Goal: Information Seeking & Learning: Compare options

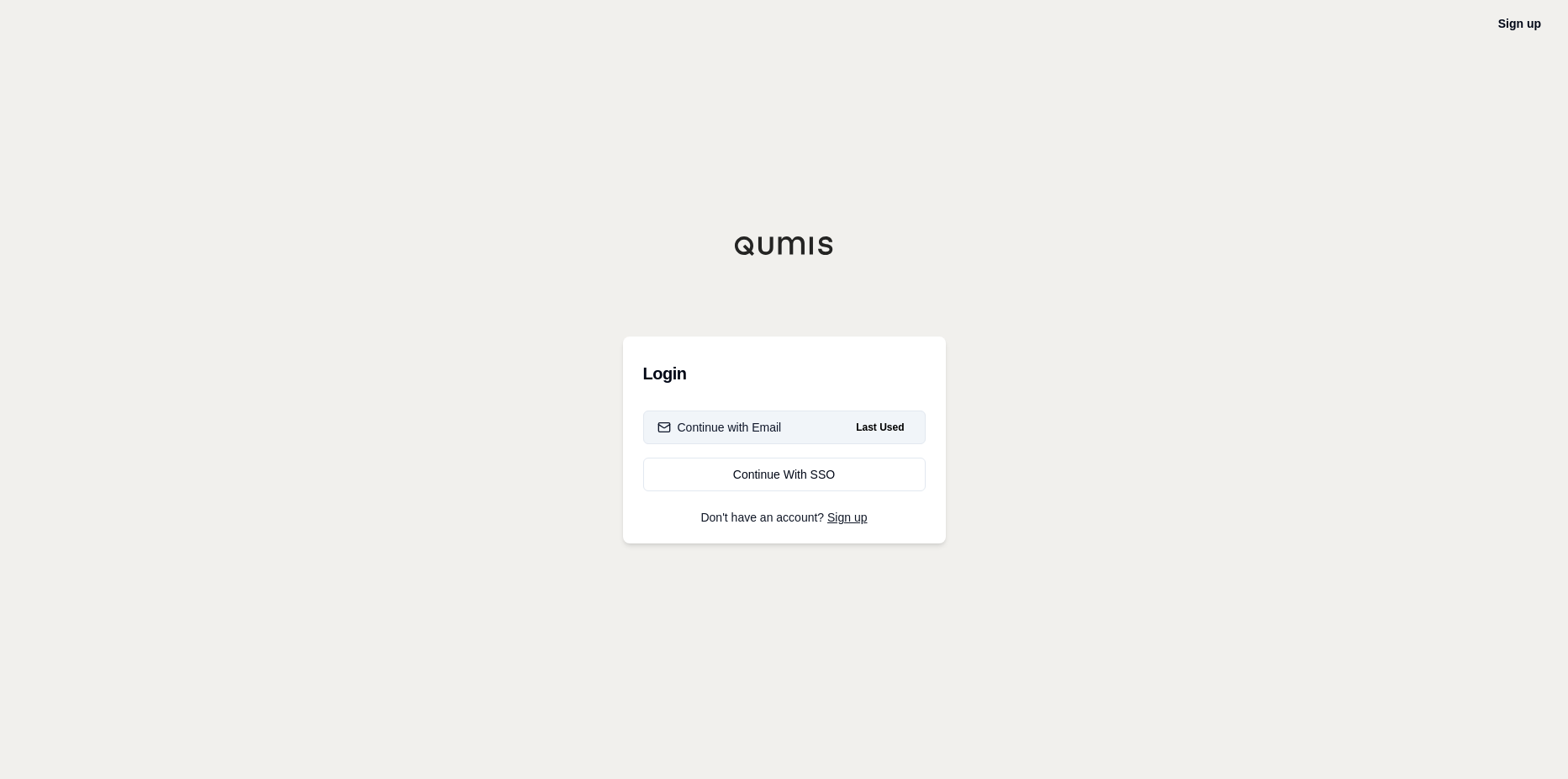
click at [735, 425] on div "Continue with Email" at bounding box center [719, 427] width 124 height 16
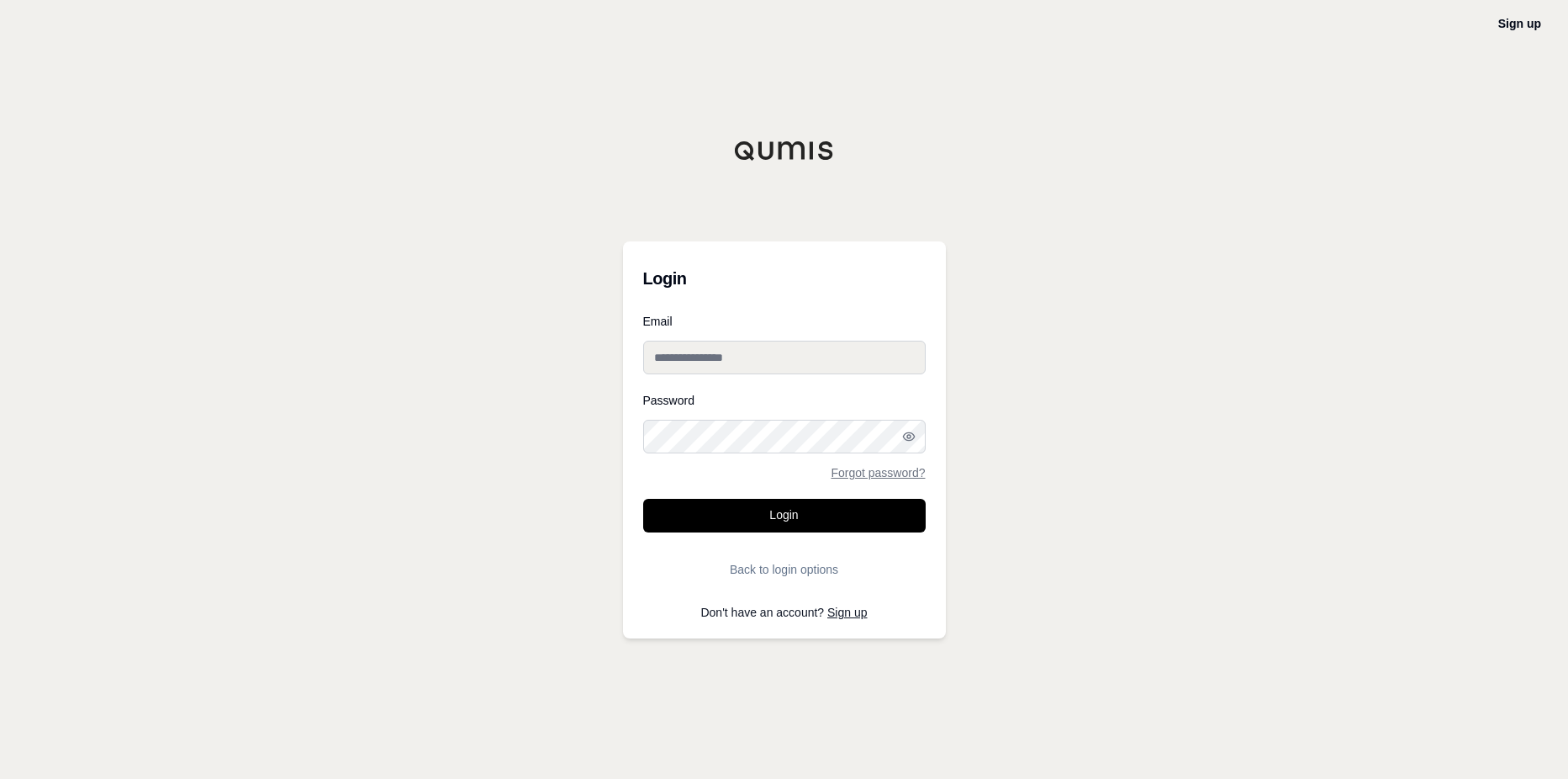
type input "**********"
click at [781, 525] on button "Login" at bounding box center [784, 515] width 283 height 34
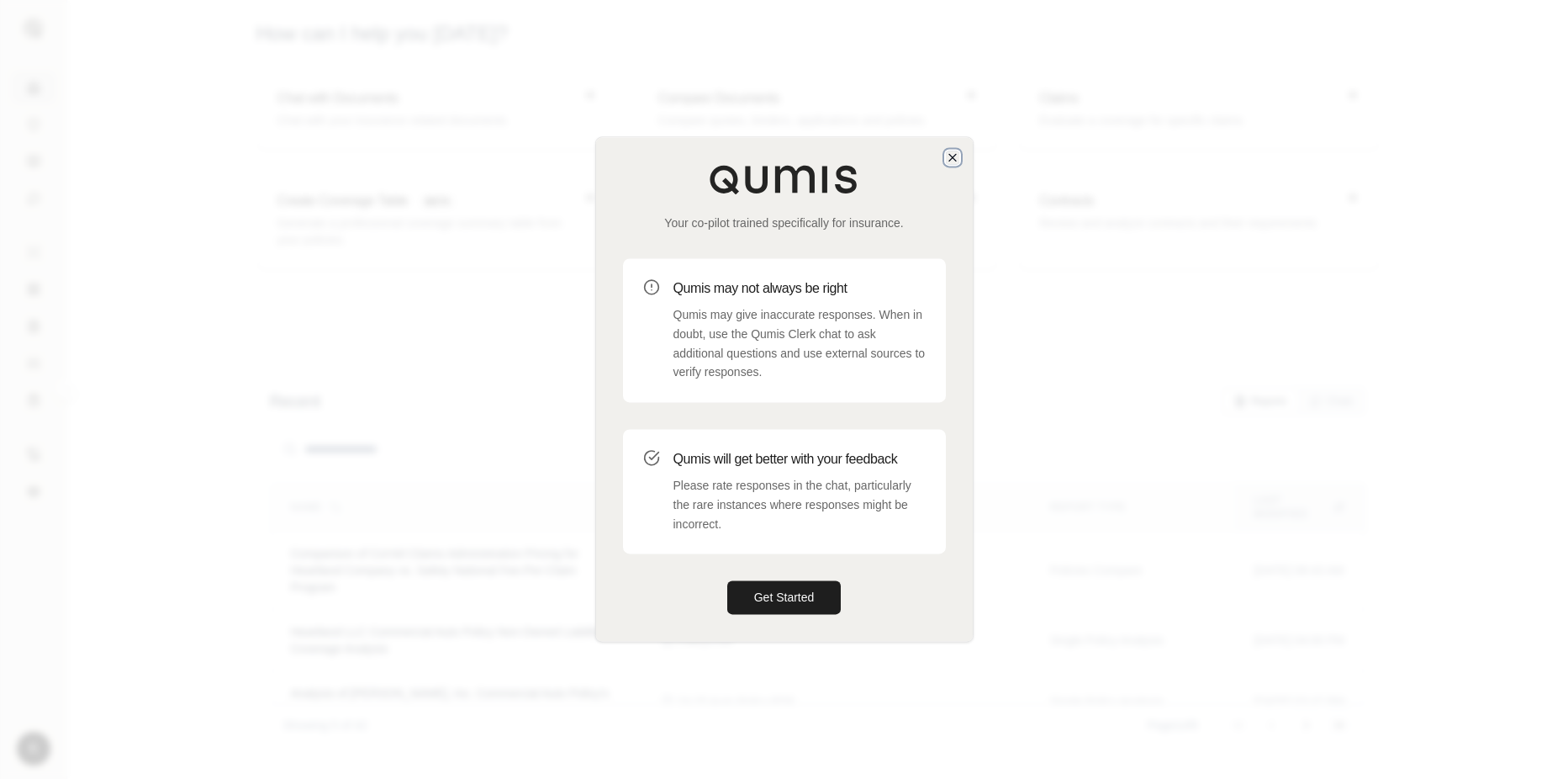
click at [946, 160] on icon "button" at bounding box center [952, 157] width 14 height 14
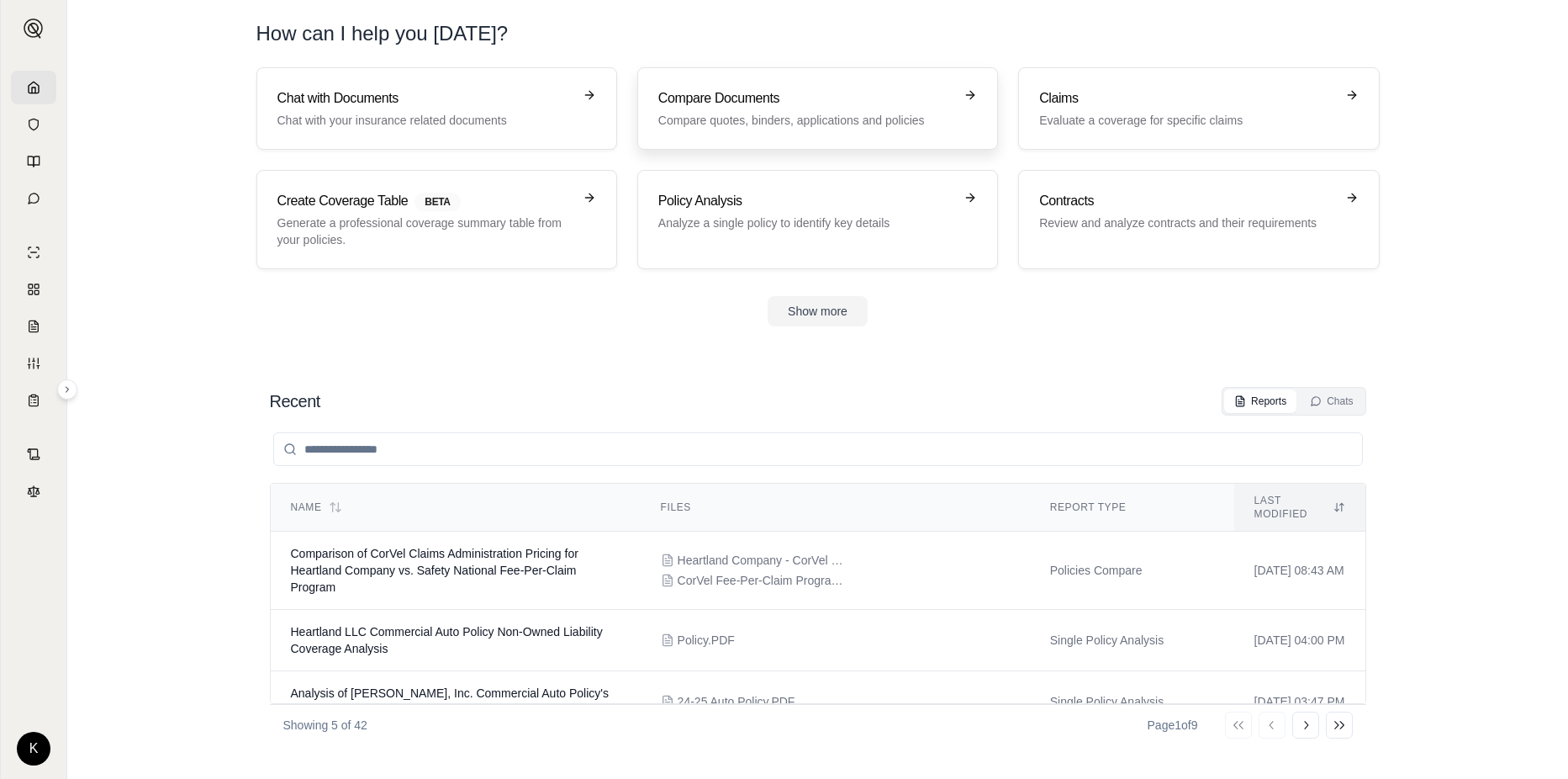
click at [795, 124] on p "Compare quotes, binders, applications and policies" at bounding box center [806, 120] width 295 height 16
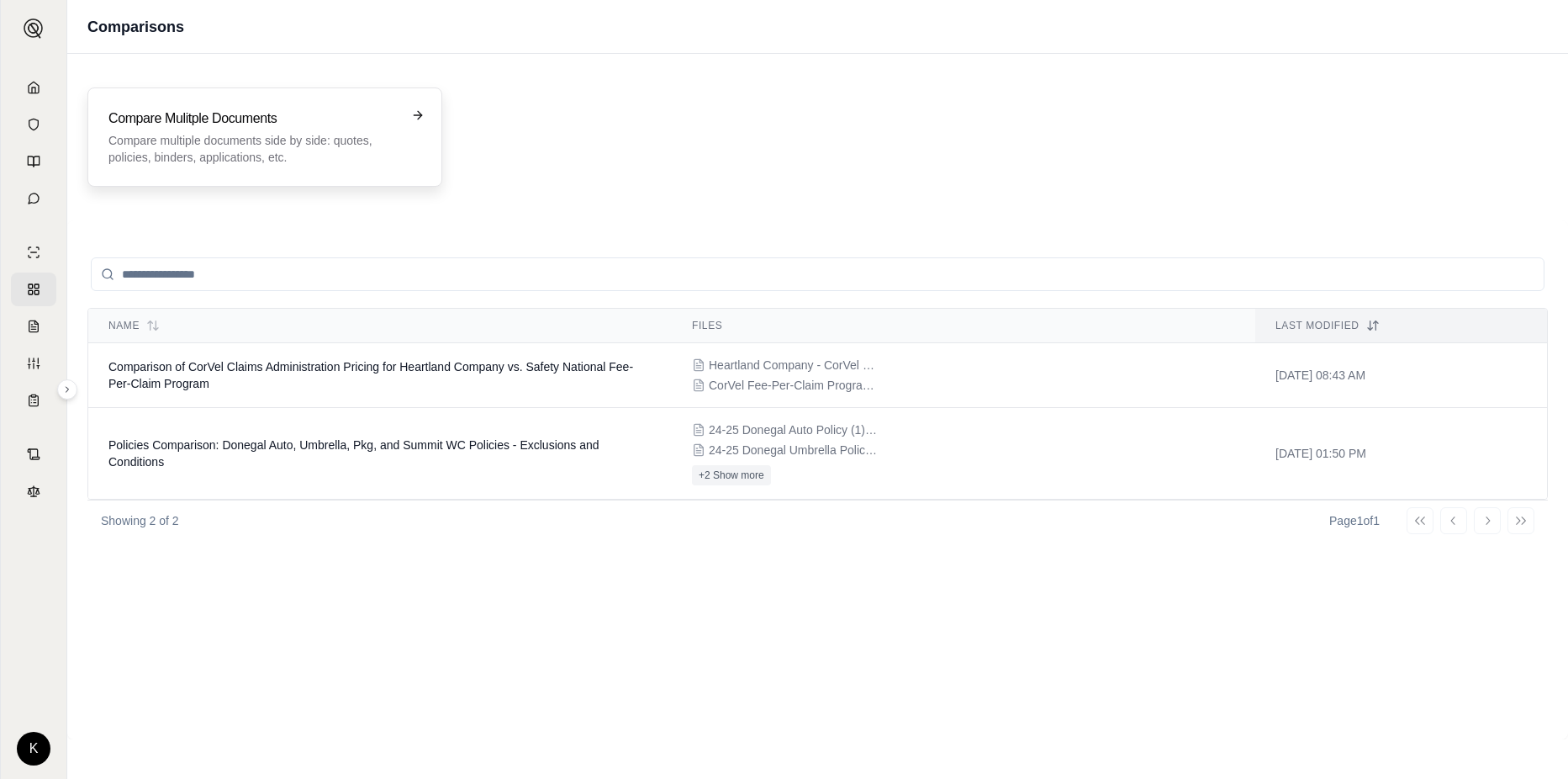
click at [407, 124] on div "Compare Mulitple Documents Compare multiple documents side by side: quotes, pol…" at bounding box center [265, 137] width 313 height 57
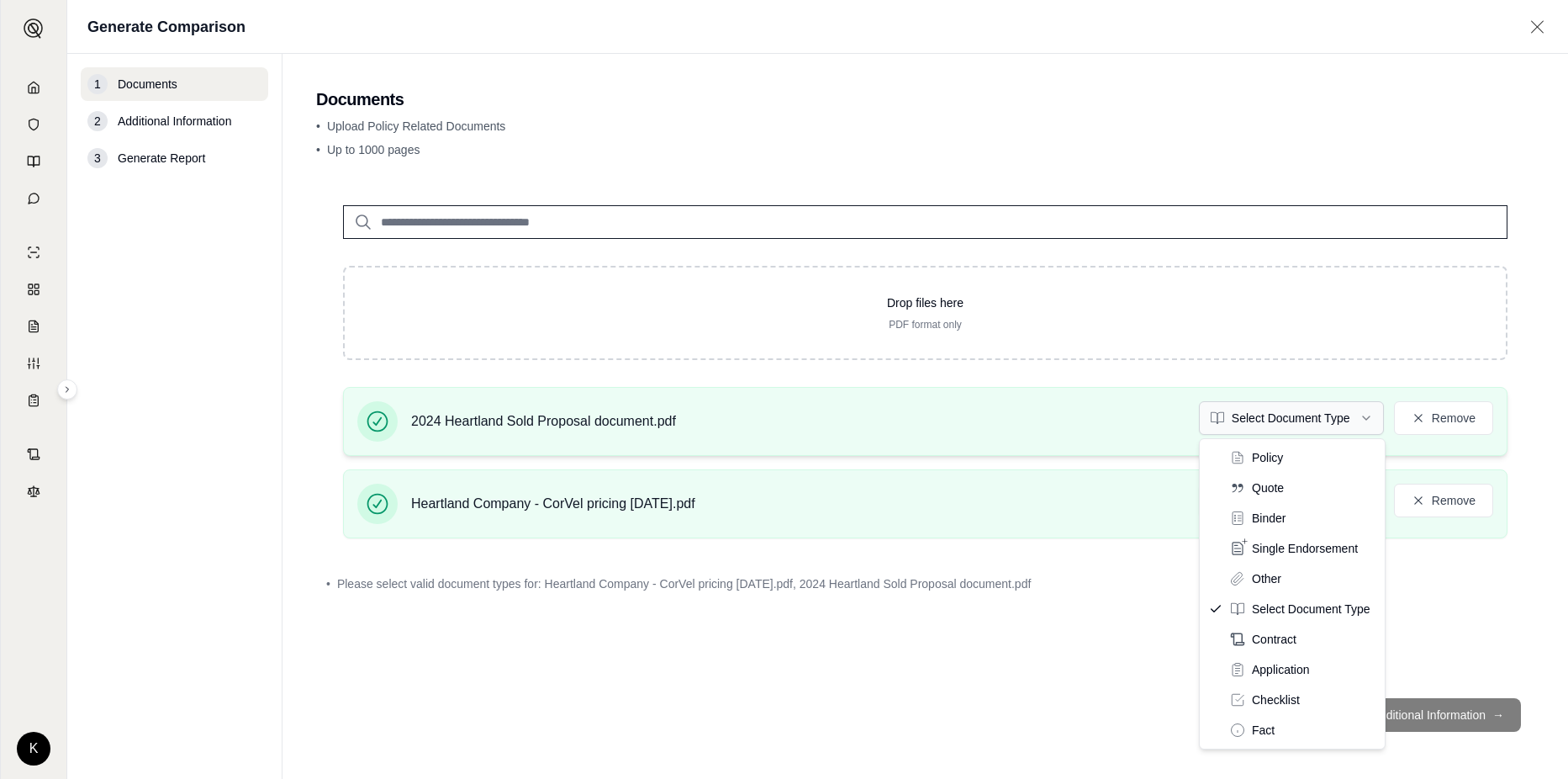
click at [1371, 417] on html "K Generate Comparison 1 Documents 2 Additional Information 3 Generate Report Do…" at bounding box center [784, 390] width 1568 height 779
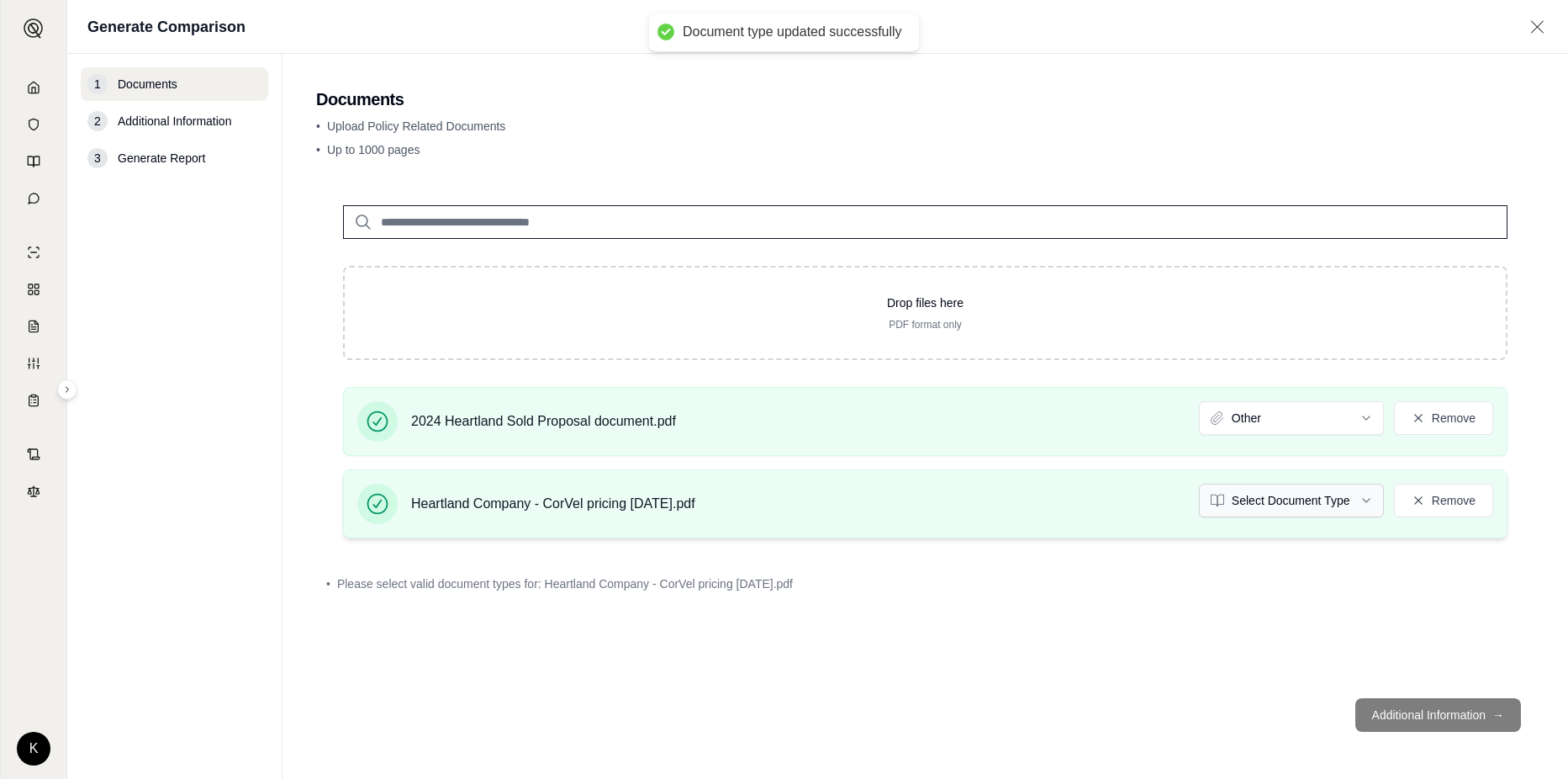
click at [1368, 500] on html "Document type updated successfully K Generate Comparison 1 Documents 2 Addition…" at bounding box center [784, 390] width 1568 height 779
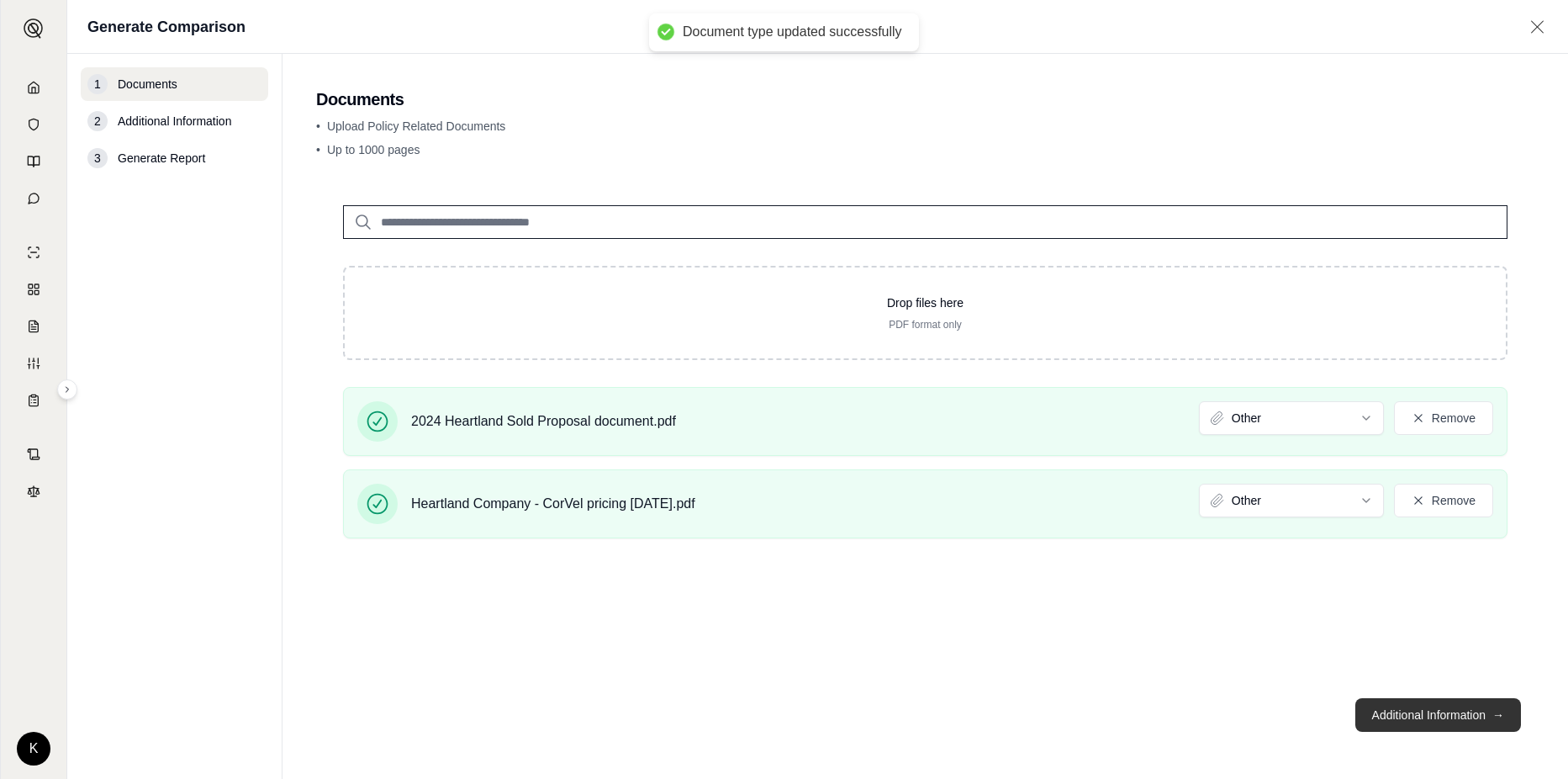
click at [1391, 718] on button "Additional Information →" at bounding box center [1437, 714] width 166 height 34
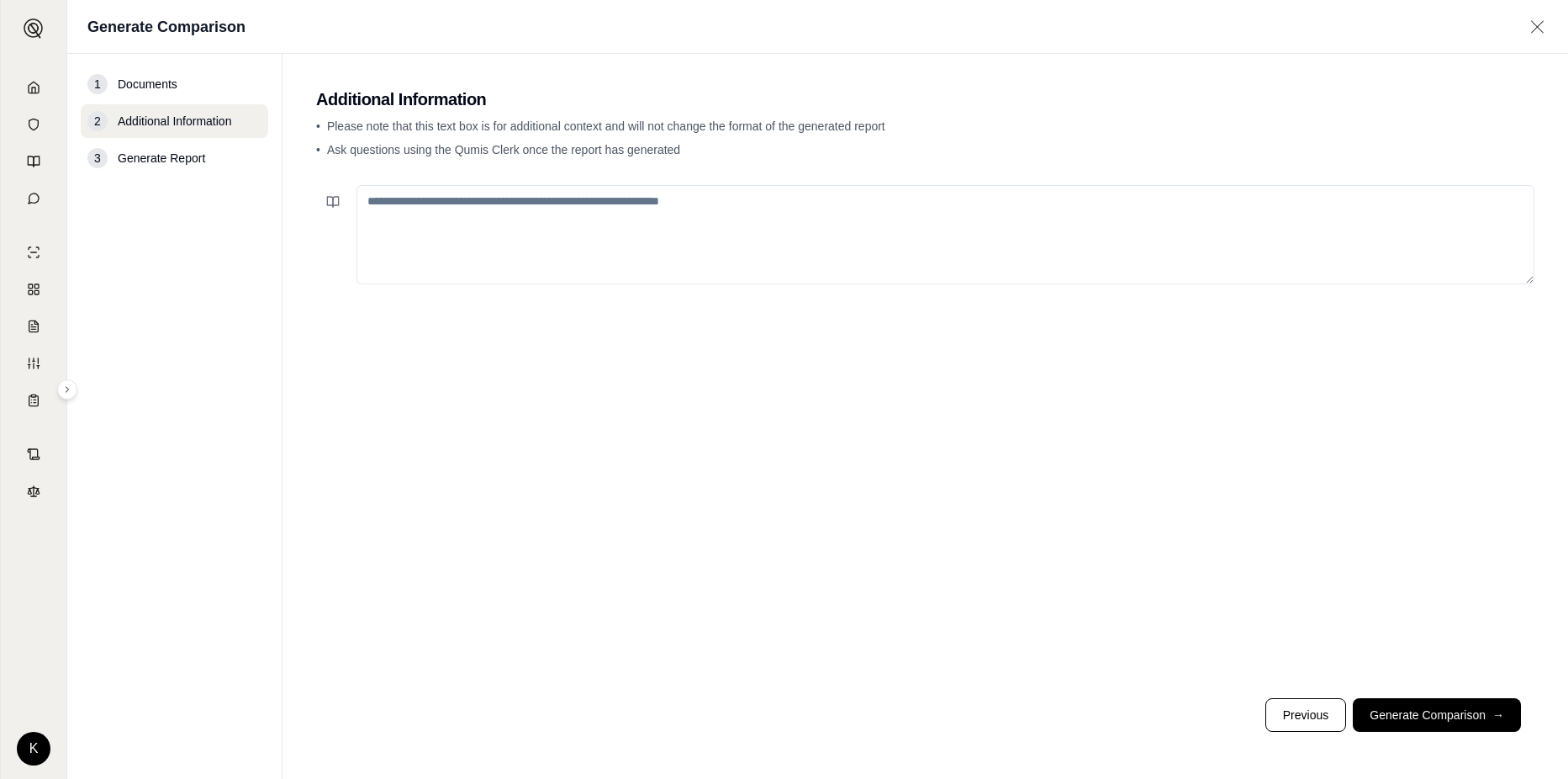
click at [686, 217] on textarea at bounding box center [945, 234] width 1178 height 99
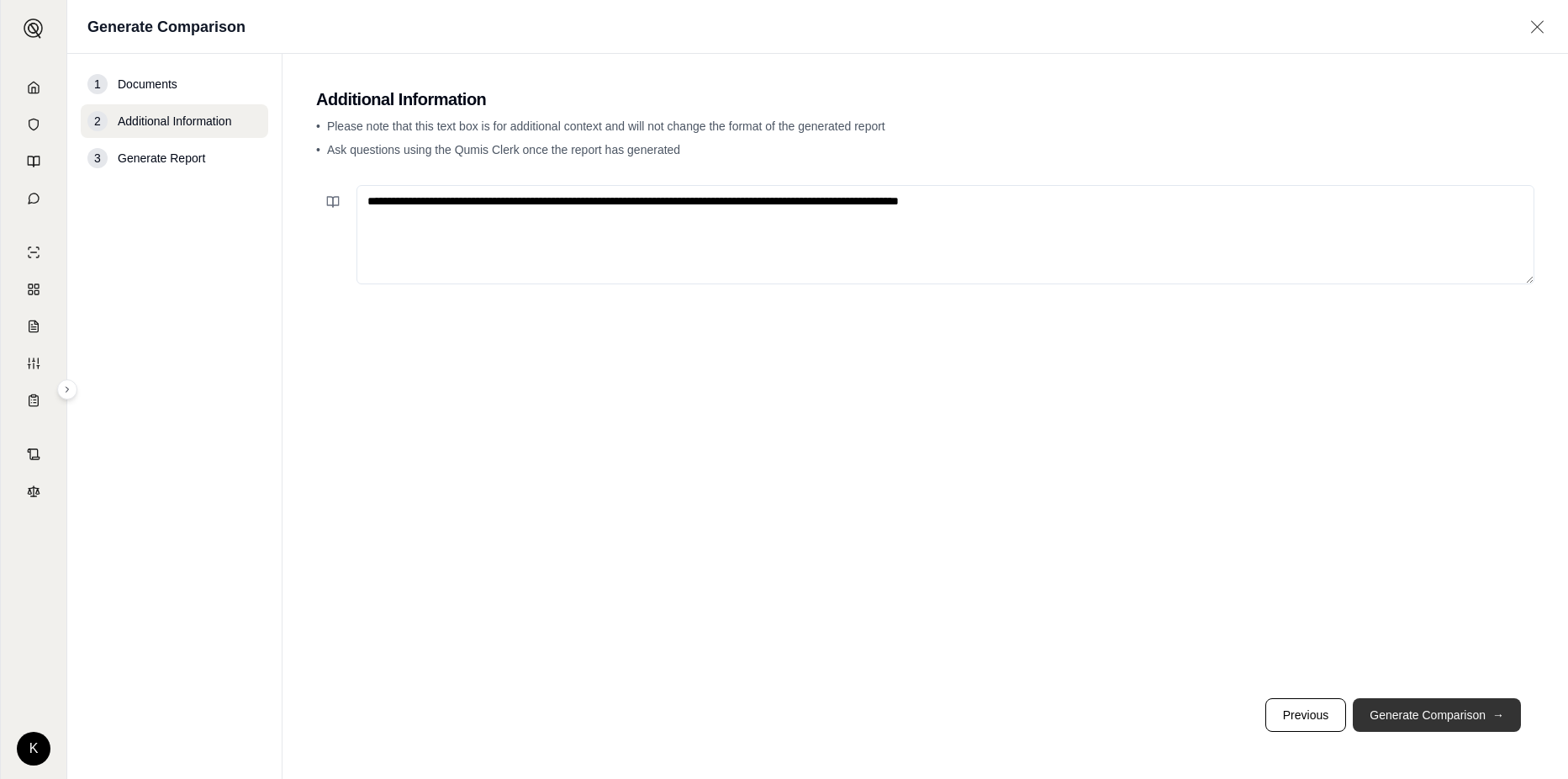
type textarea "**********"
click at [1376, 715] on button "Generate Comparison →" at bounding box center [1436, 714] width 168 height 34
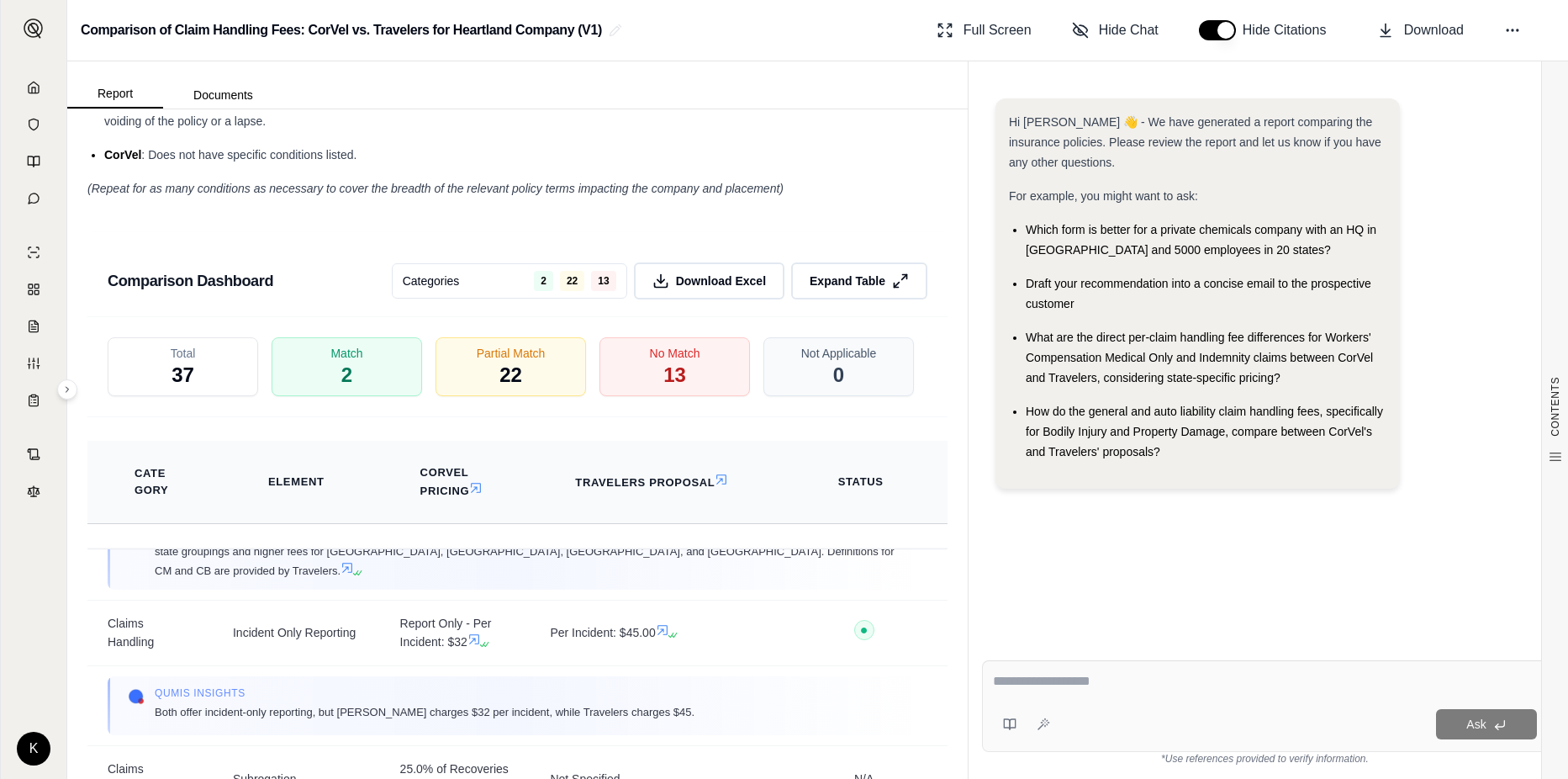
scroll to position [2691, 0]
click at [684, 280] on span "Download Excel" at bounding box center [722, 283] width 95 height 17
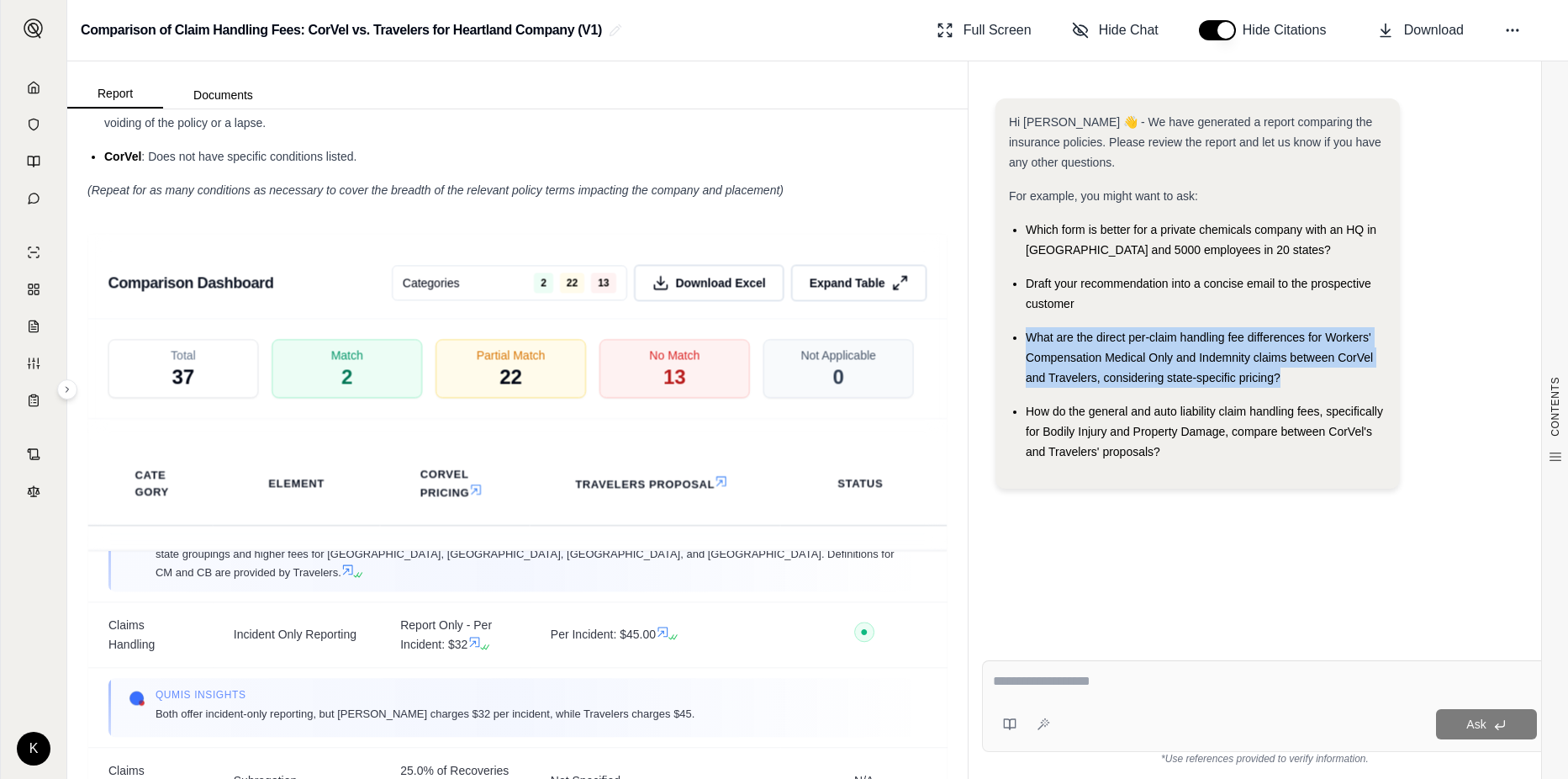
drag, startPoint x: 1277, startPoint y: 376, endPoint x: 1027, endPoint y: 326, distance: 255.0
click at [1027, 326] on ul "Which form is better for a private chemicals company with an HQ in [GEOGRAPHIC_…" at bounding box center [1197, 340] width 377 height 242
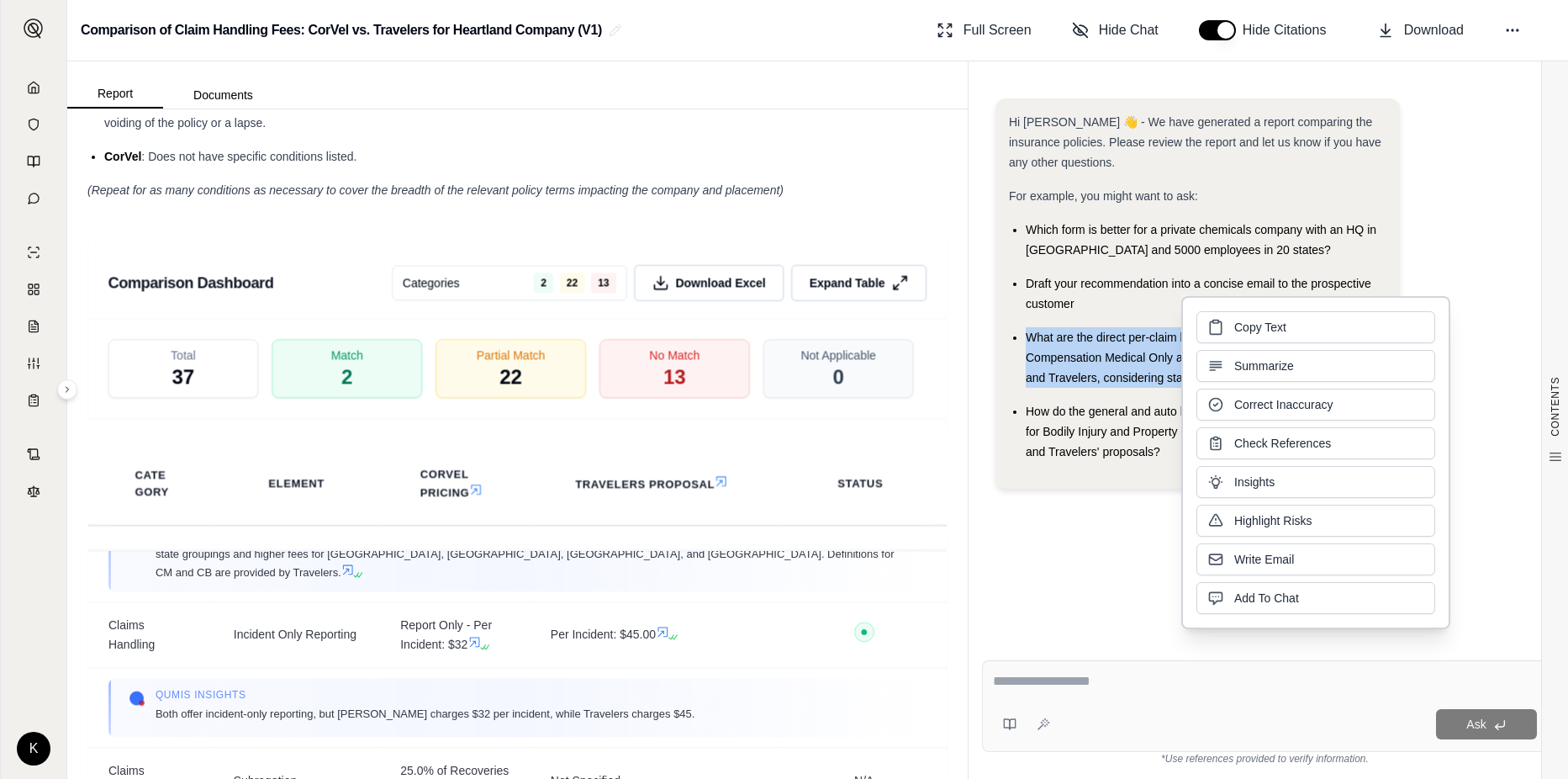
drag, startPoint x: 1252, startPoint y: 349, endPoint x: 1126, endPoint y: 370, distance: 127.7
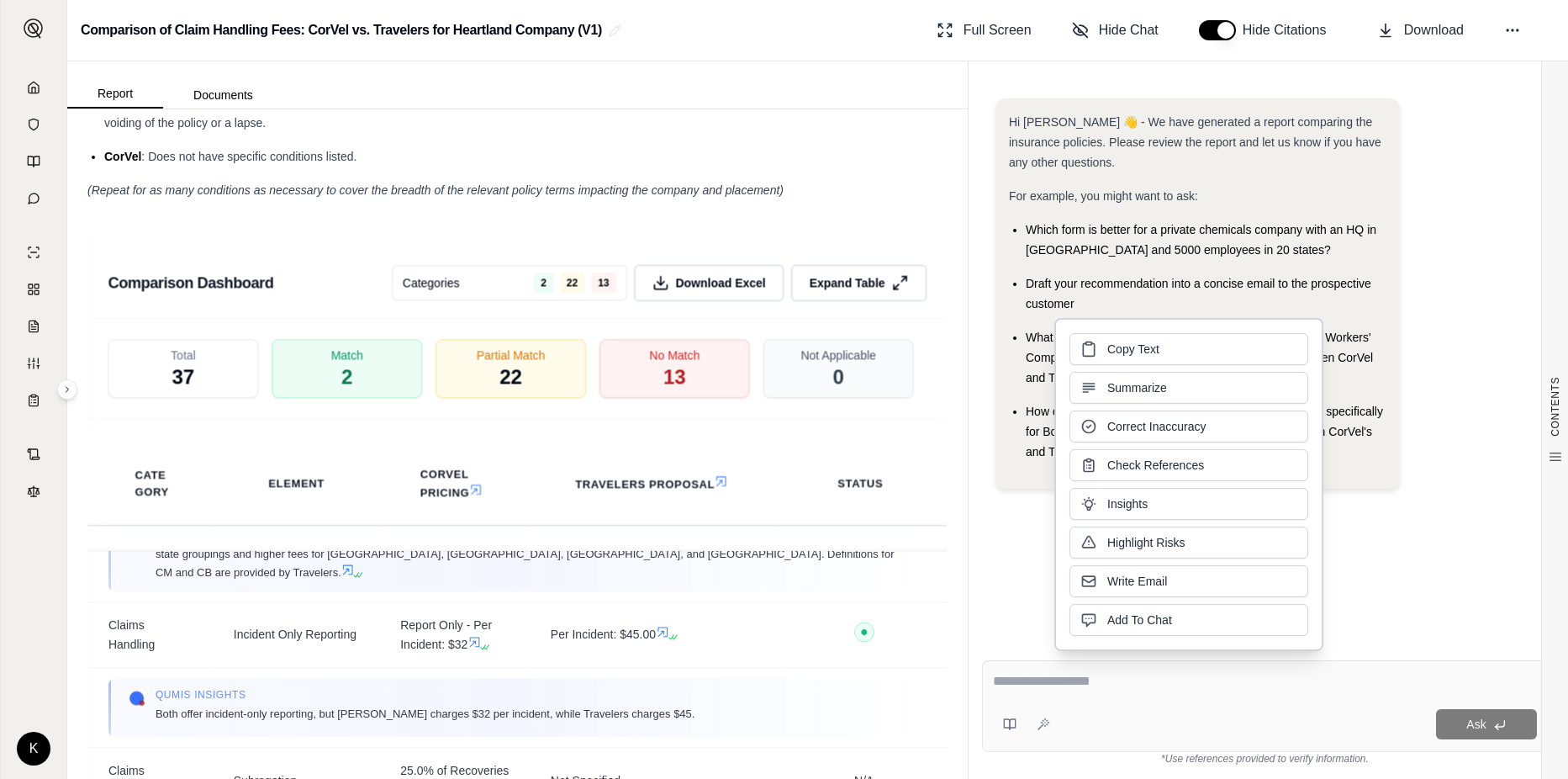
drag, startPoint x: 1126, startPoint y: 370, endPoint x: 1017, endPoint y: 643, distance: 294.0
click at [1017, 643] on div "Hi [PERSON_NAME] 👋 - We have generated a report comparing the insurance policie…" at bounding box center [1264, 358] width 592 height 575
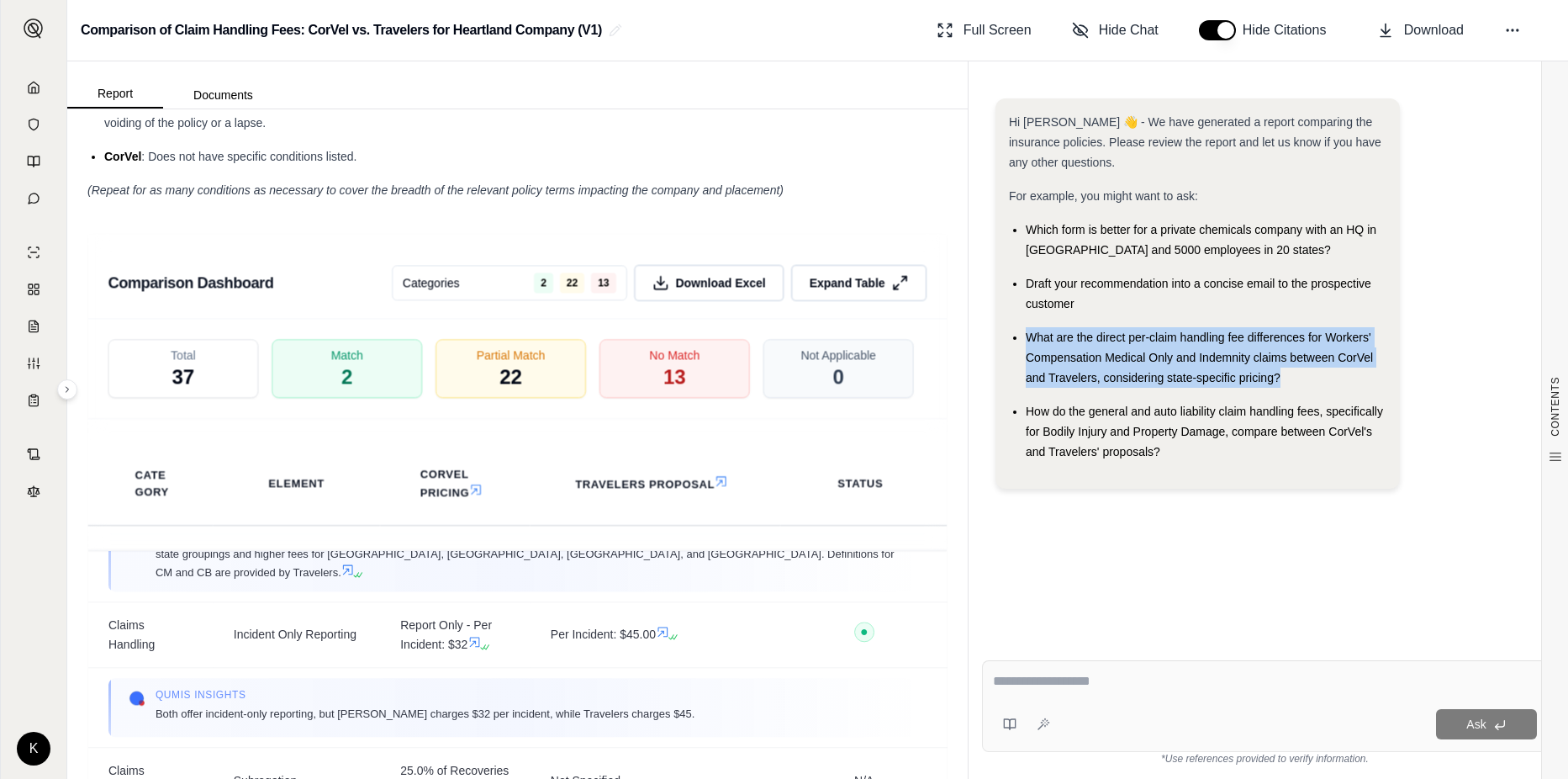
drag, startPoint x: 1286, startPoint y: 376, endPoint x: 1024, endPoint y: 337, distance: 264.9
click at [1024, 337] on ul "Which form is better for a private chemicals company with an HQ in [GEOGRAPHIC_…" at bounding box center [1197, 340] width 377 height 242
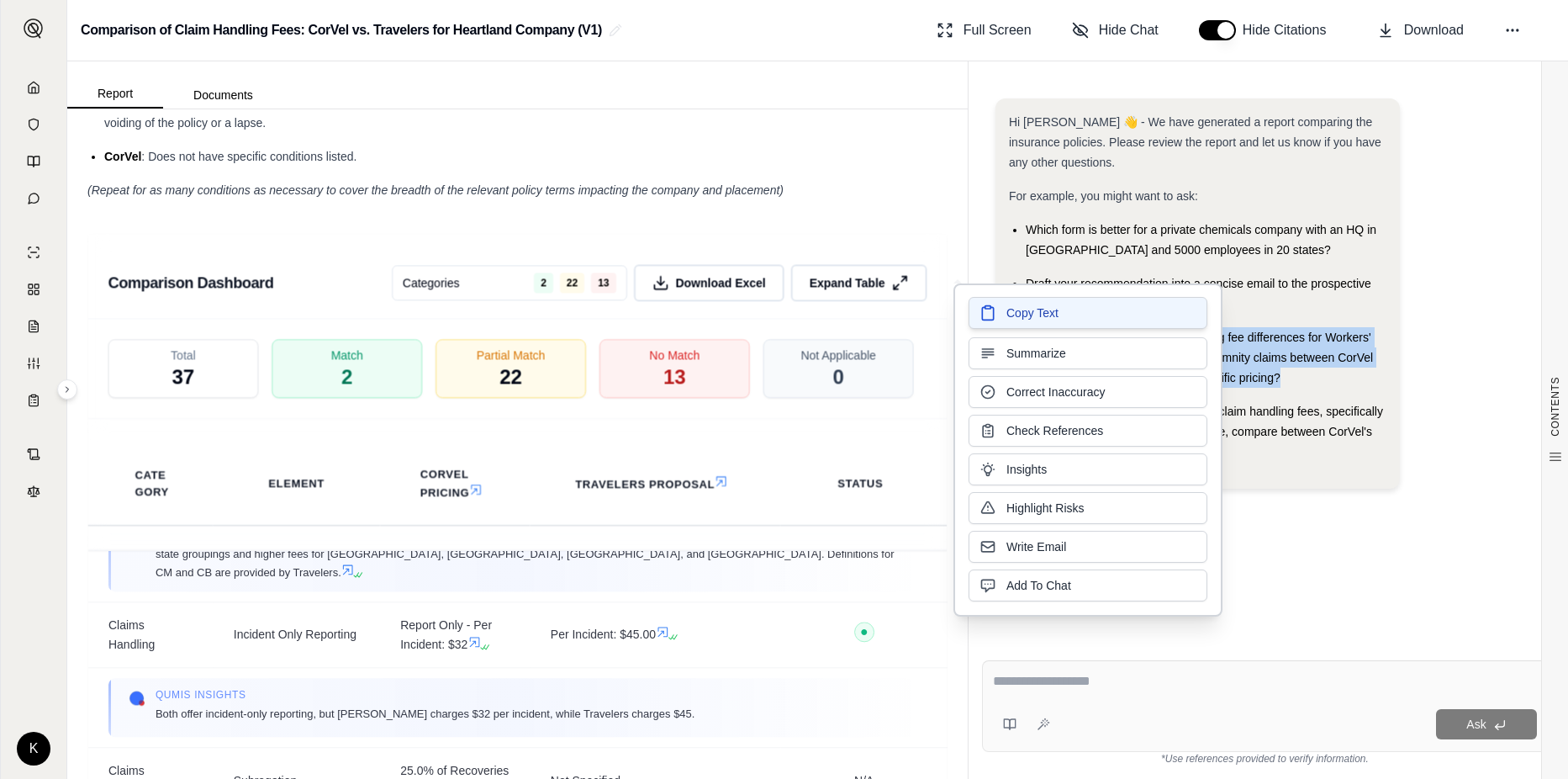
drag, startPoint x: 1024, startPoint y: 337, endPoint x: 1017, endPoint y: 320, distance: 18.4
click at [1017, 320] on span "Copy Text" at bounding box center [1032, 312] width 52 height 16
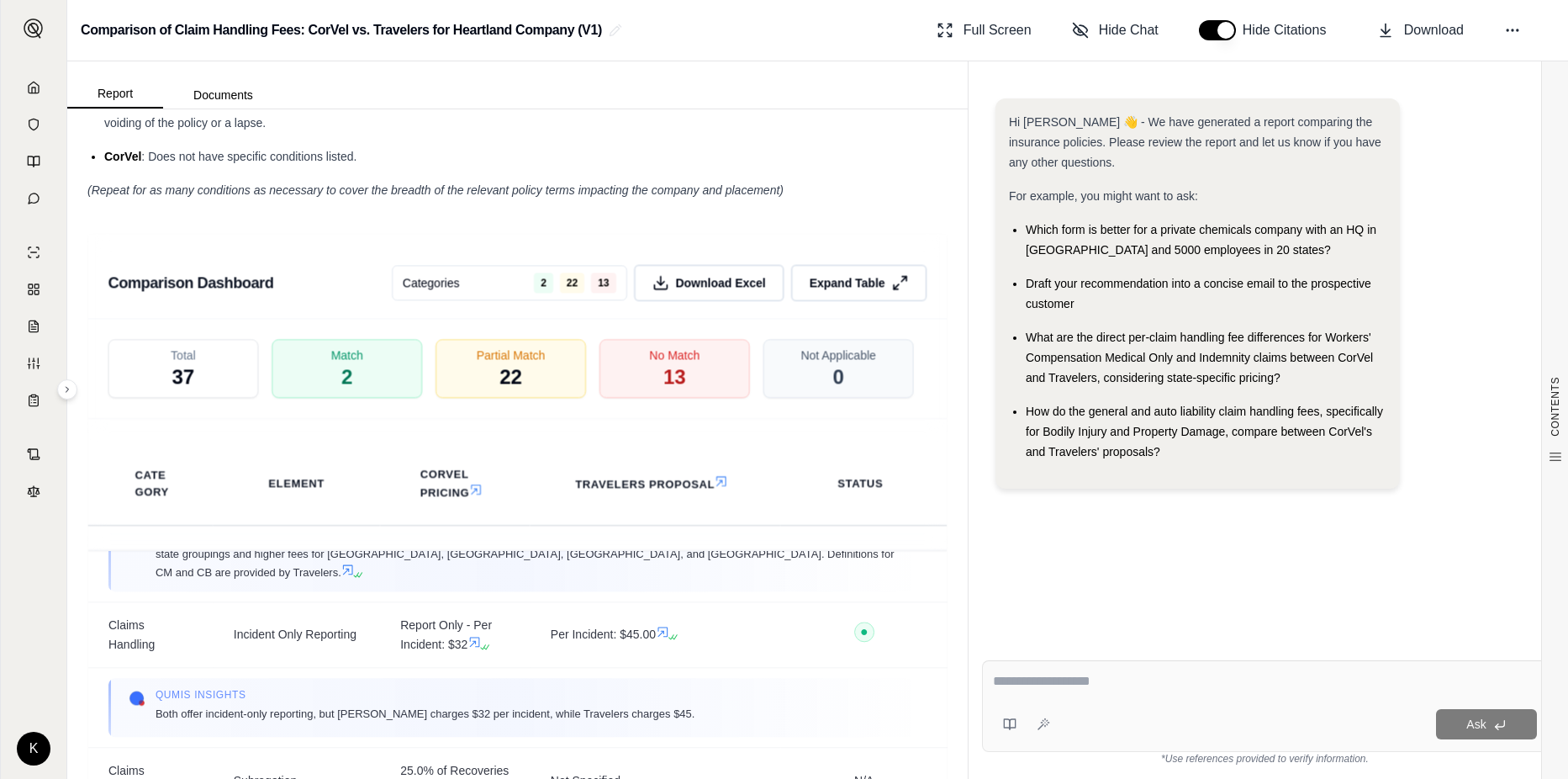
click at [1073, 679] on textarea at bounding box center [1264, 680] width 544 height 20
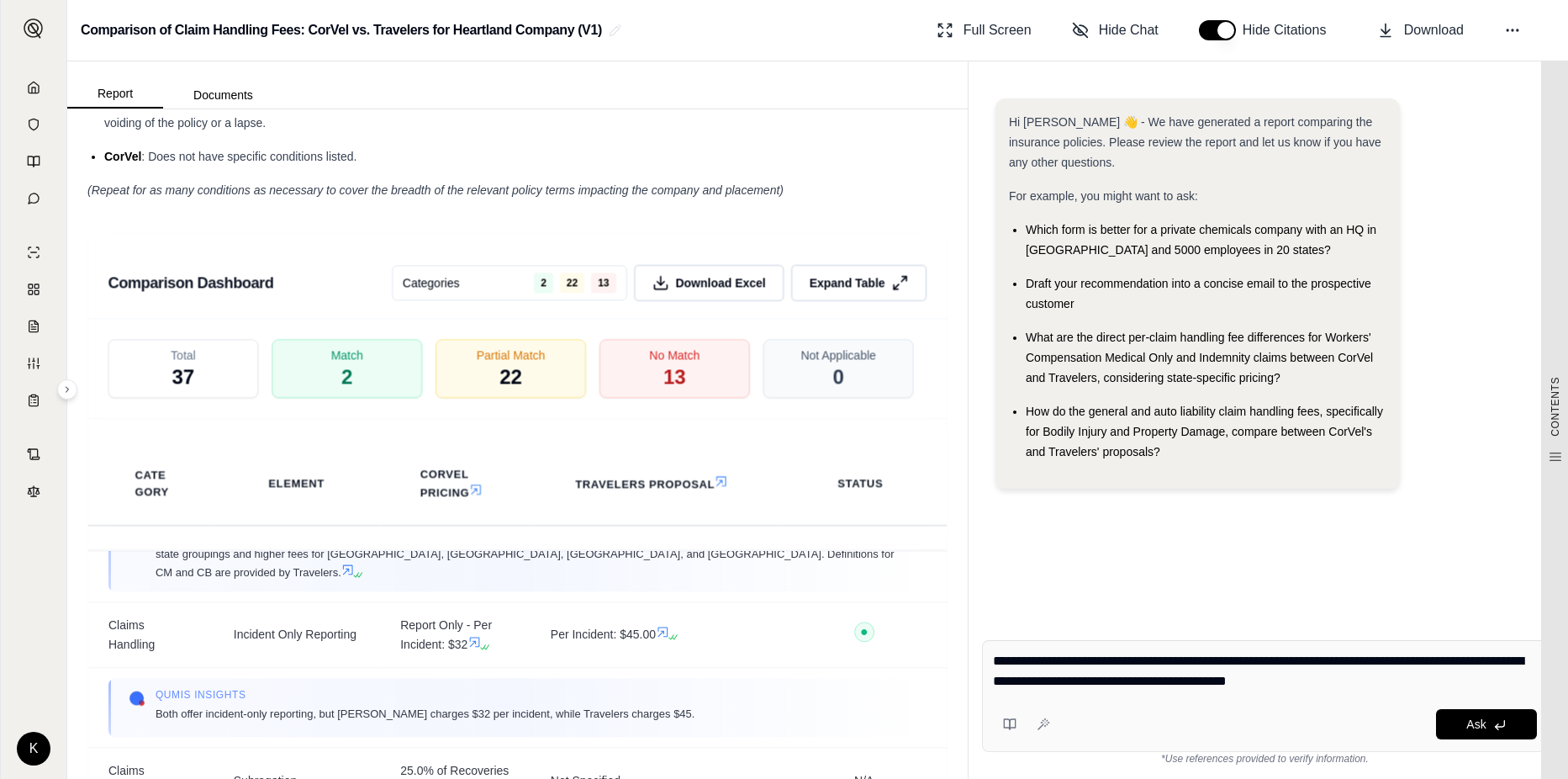
type textarea "**********"
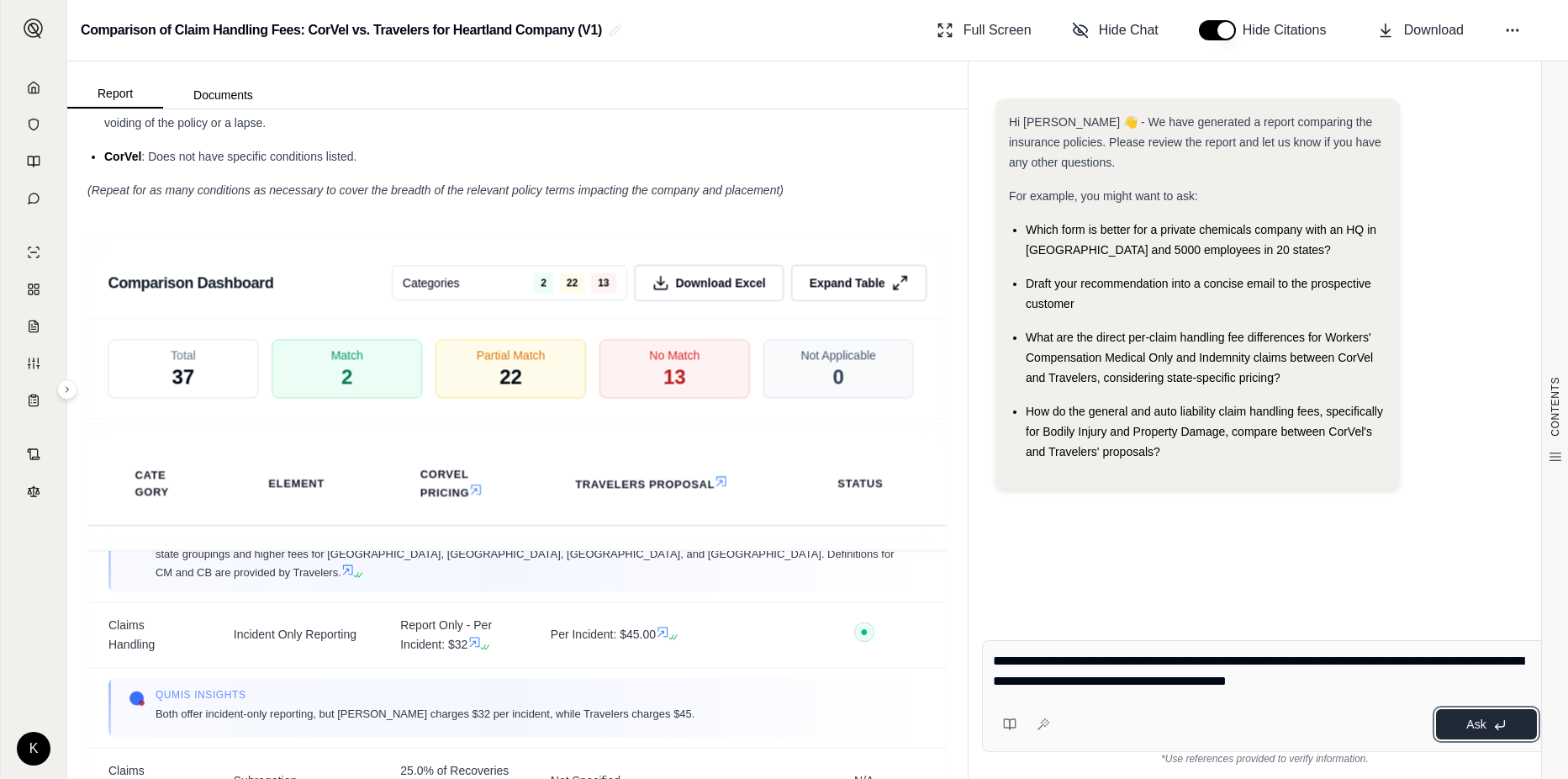
click at [1462, 725] on button "Ask" at bounding box center [1486, 723] width 101 height 30
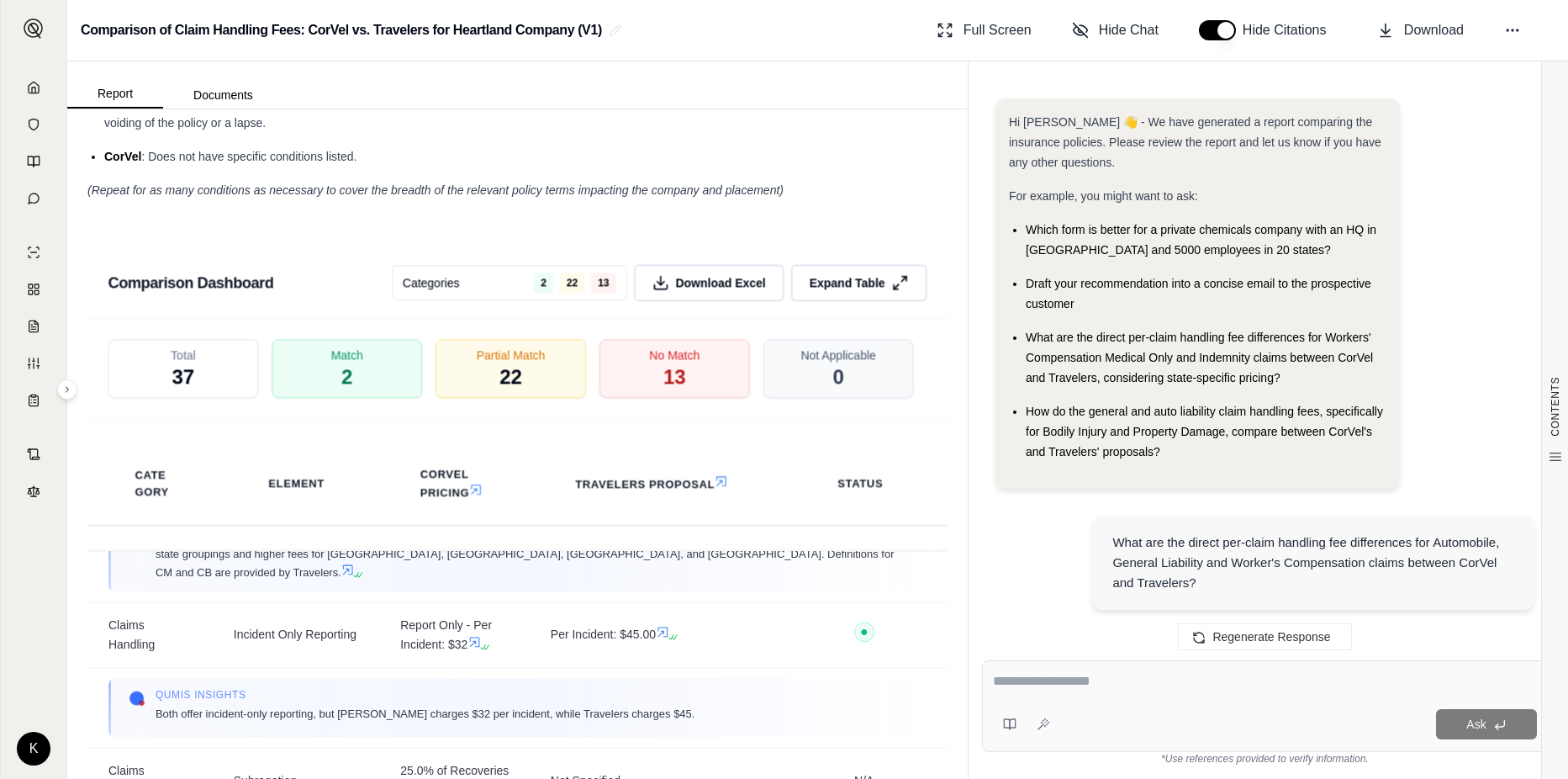
scroll to position [3242, 0]
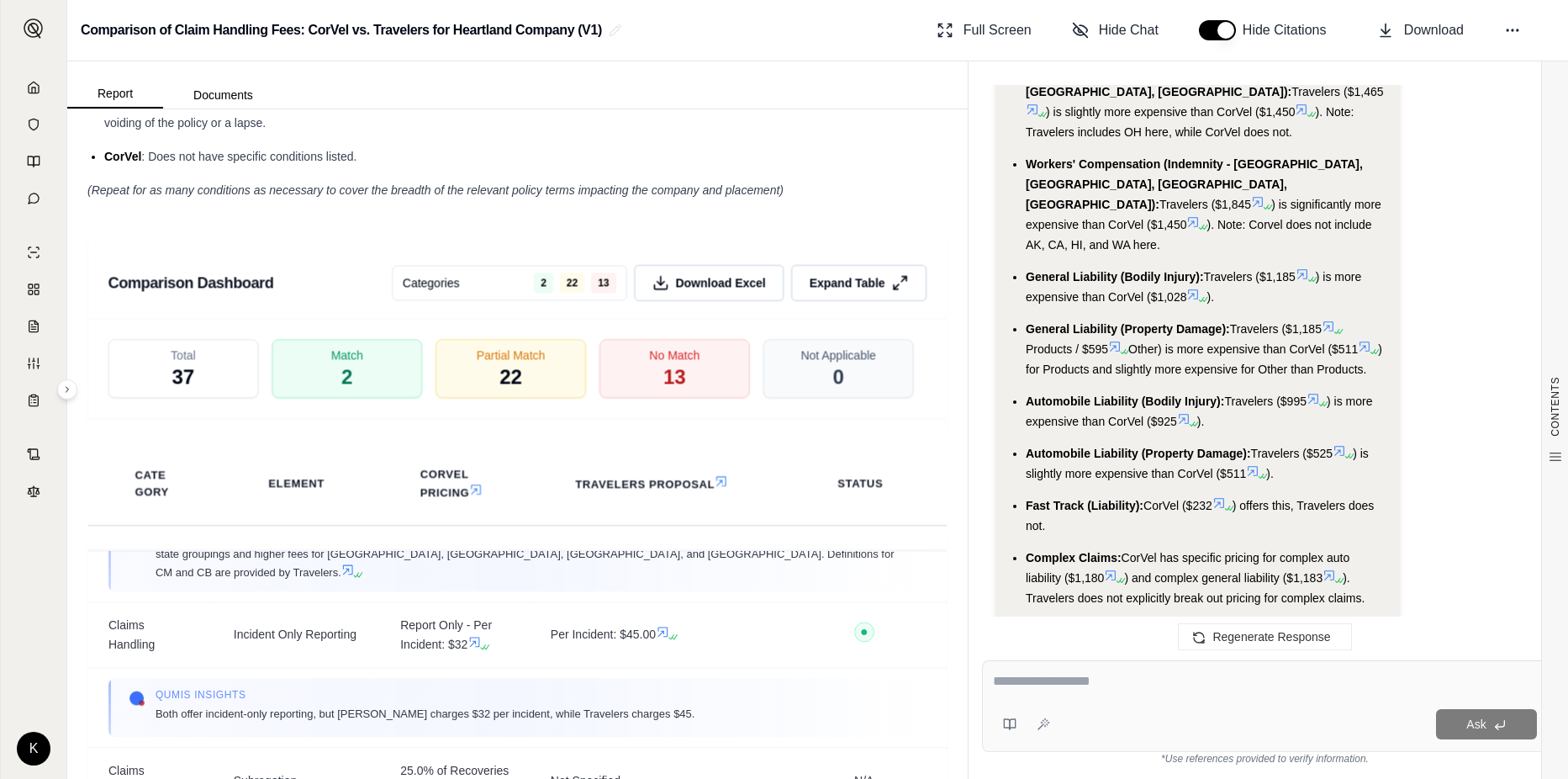
click at [1143, 685] on textarea at bounding box center [1264, 680] width 544 height 20
type textarea "*"
type textarea "**********"
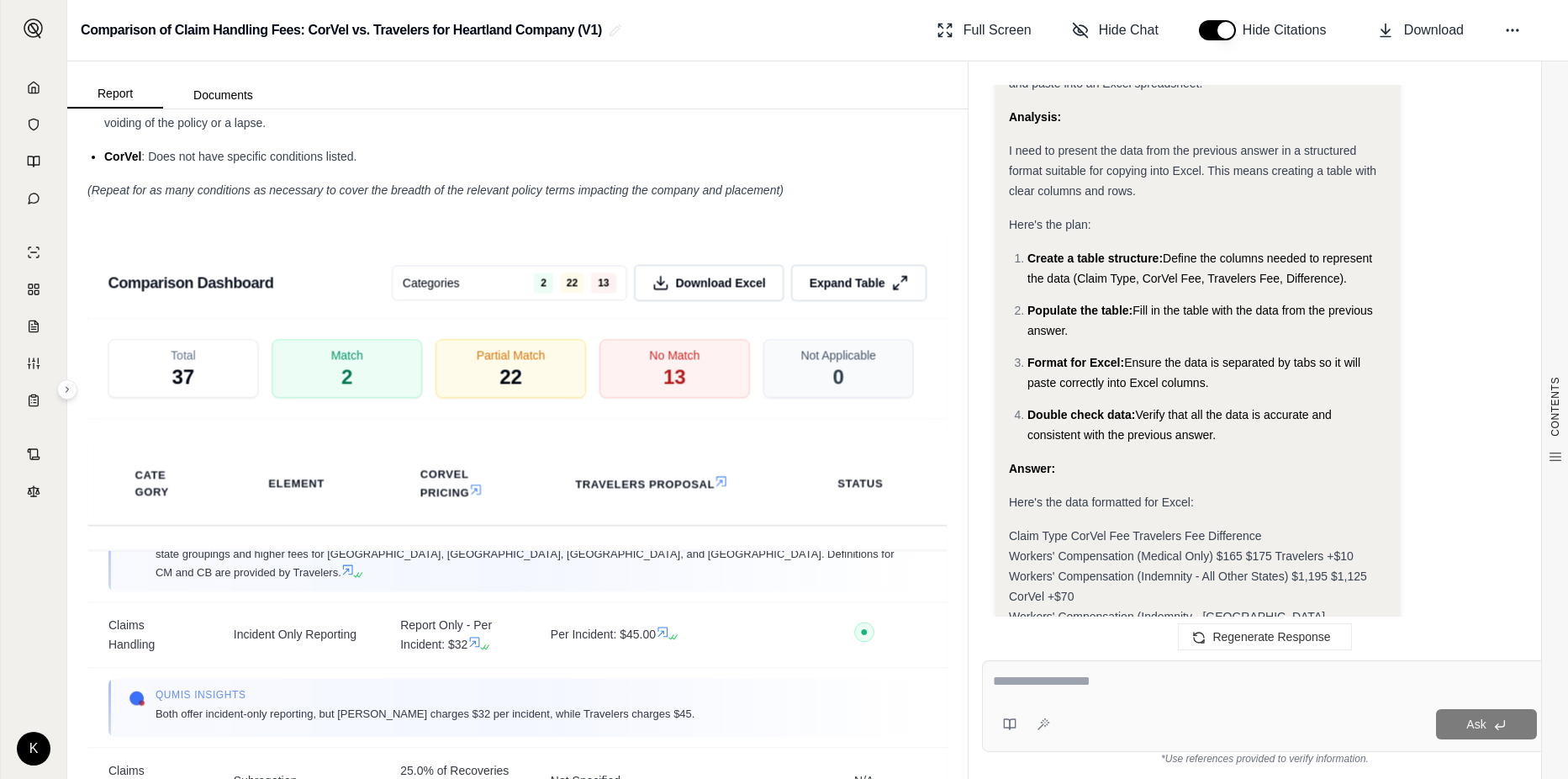
scroll to position [4317, 0]
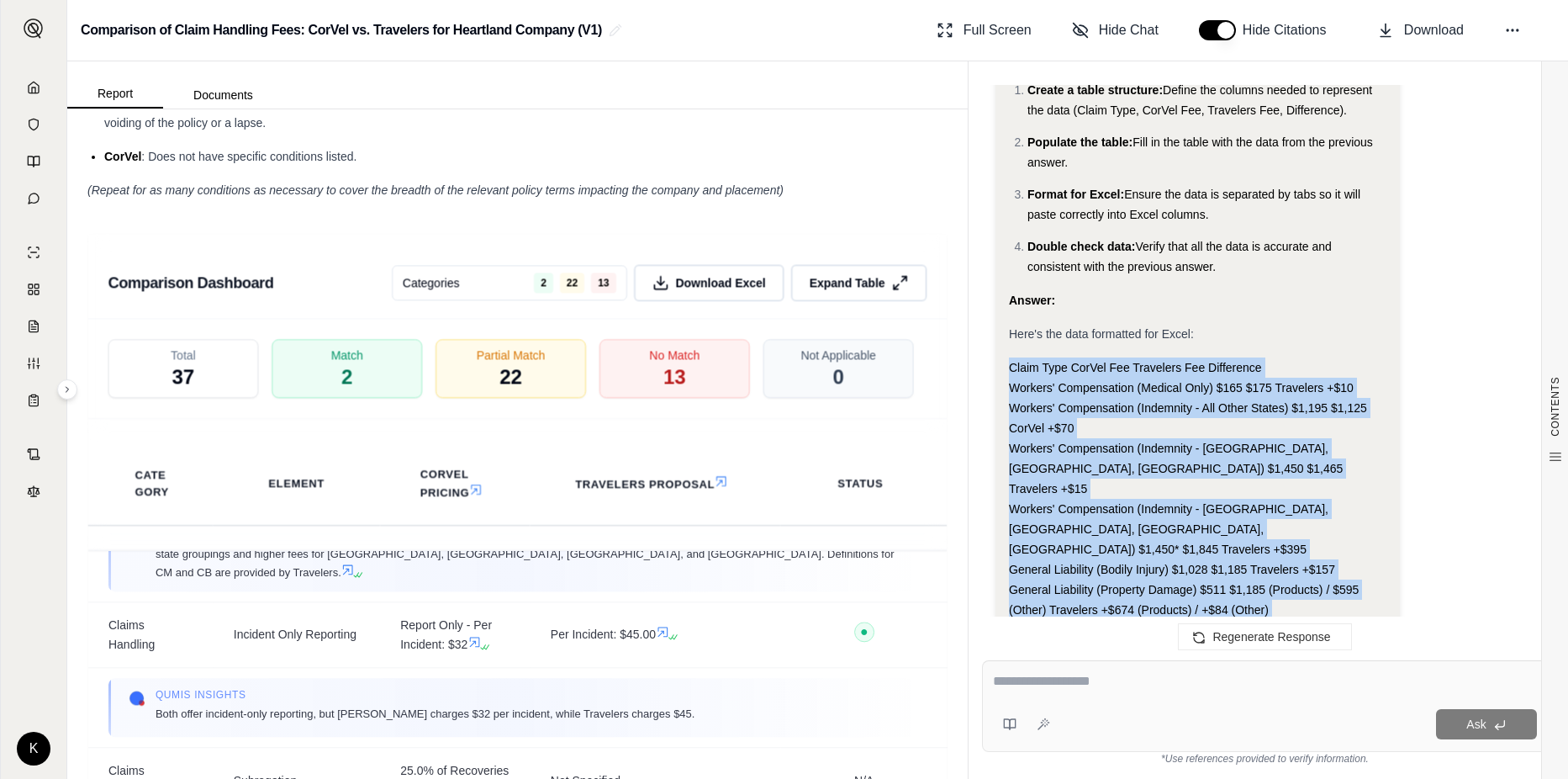
drag, startPoint x: 1231, startPoint y: 468, endPoint x: 1006, endPoint y: 150, distance: 389.5
click at [1006, 150] on div "I am sorry, I cannot directly generate an Excel file. However, I can provide yo…" at bounding box center [1198, 567] width 404 height 1434
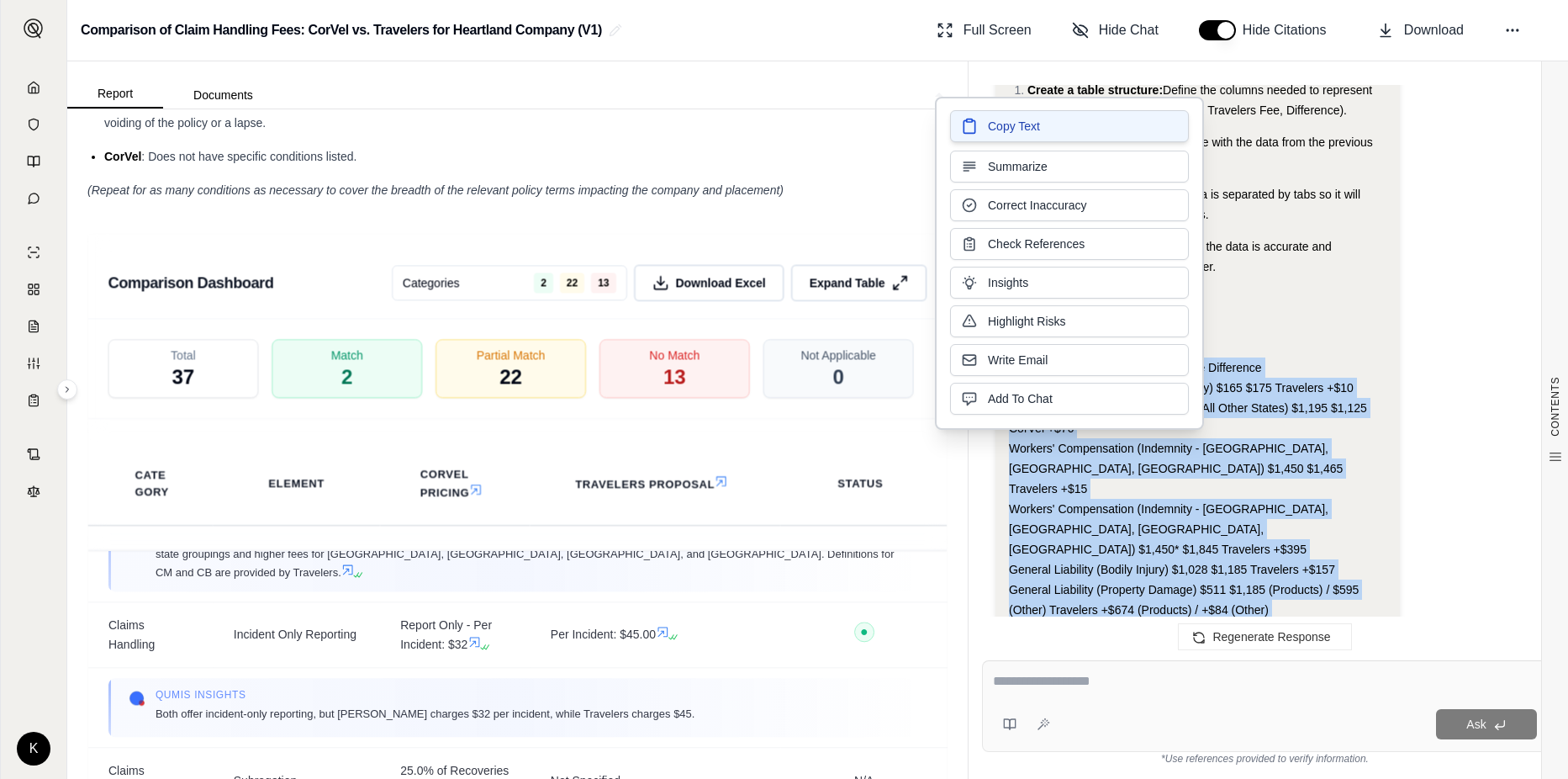
drag, startPoint x: 1031, startPoint y: 128, endPoint x: 1027, endPoint y: 163, distance: 35.2
click at [1030, 128] on span "Copy Text" at bounding box center [1014, 128] width 52 height 16
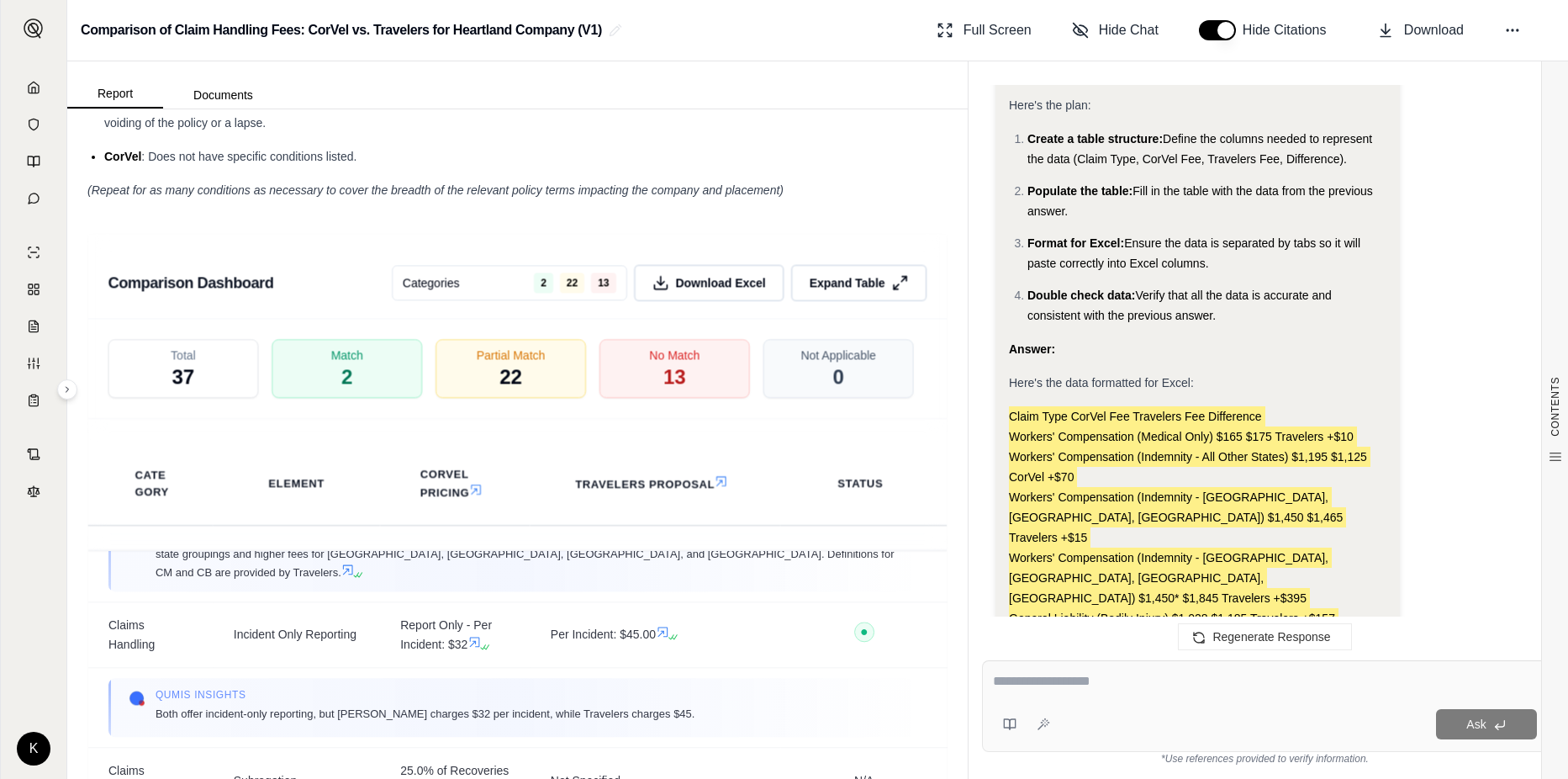
scroll to position [4064, 0]
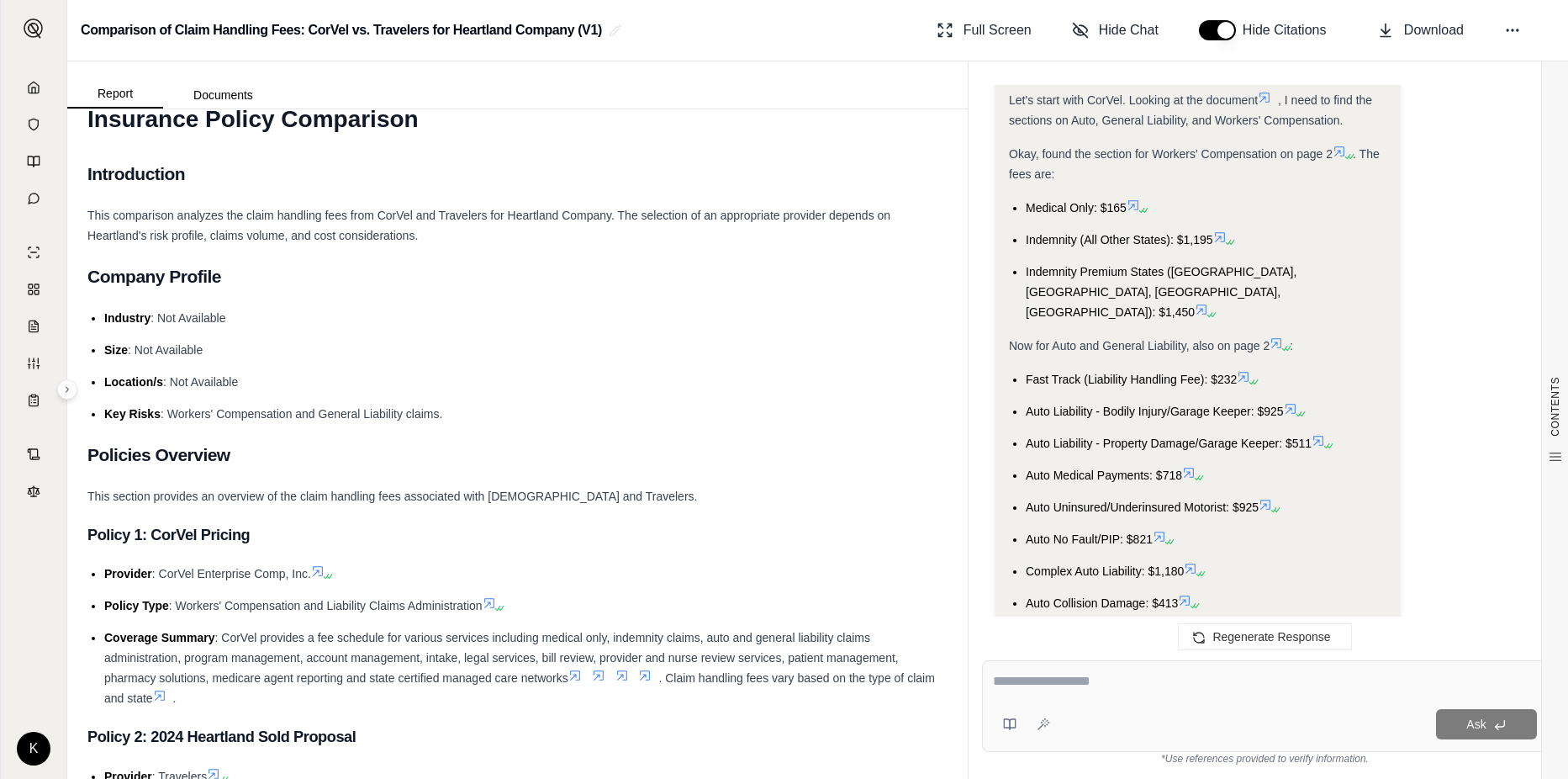
scroll to position [0, 0]
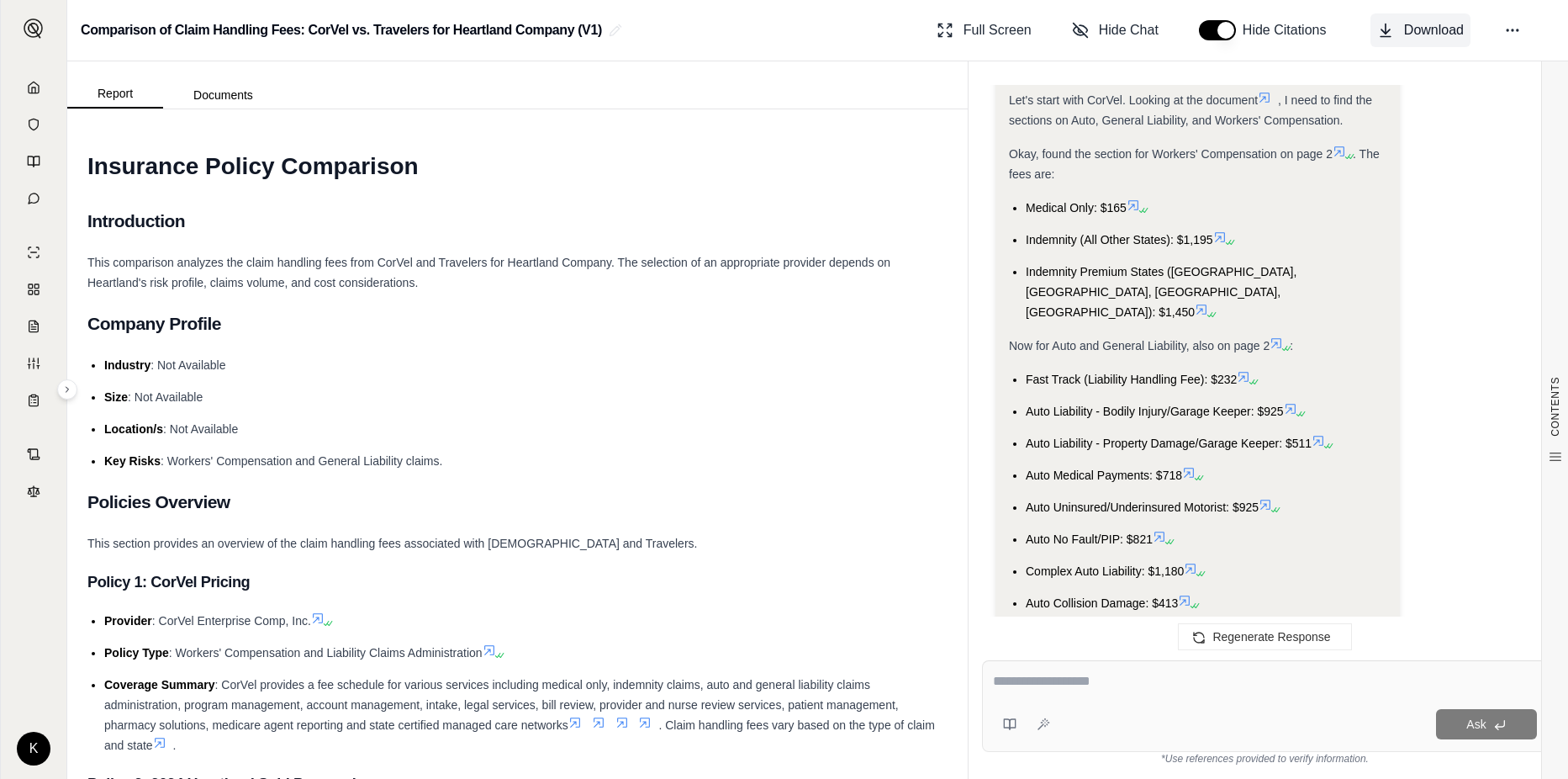
click at [1438, 29] on span "Download" at bounding box center [1434, 29] width 60 height 20
